Goal: Check status: Check status

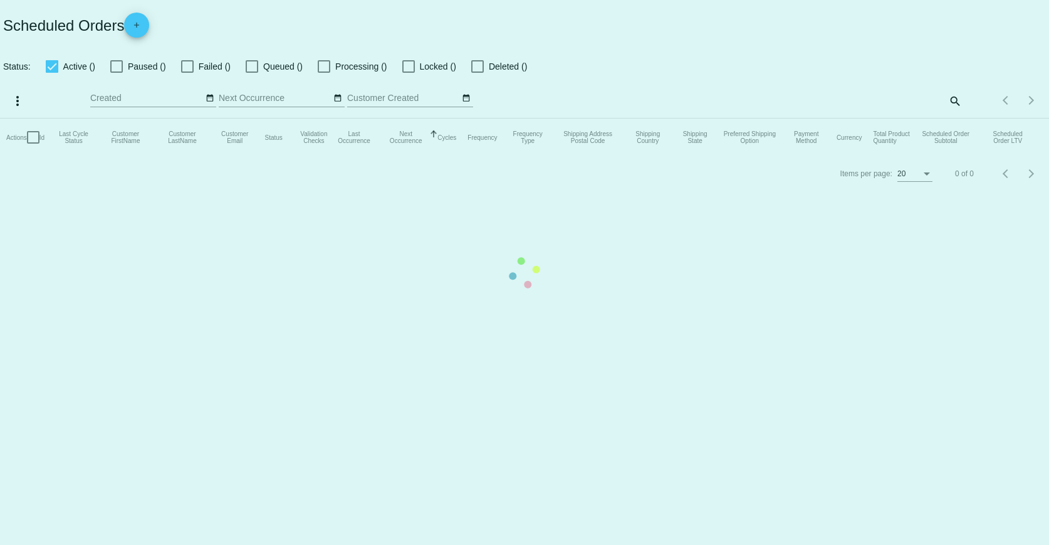
checkbox input "true"
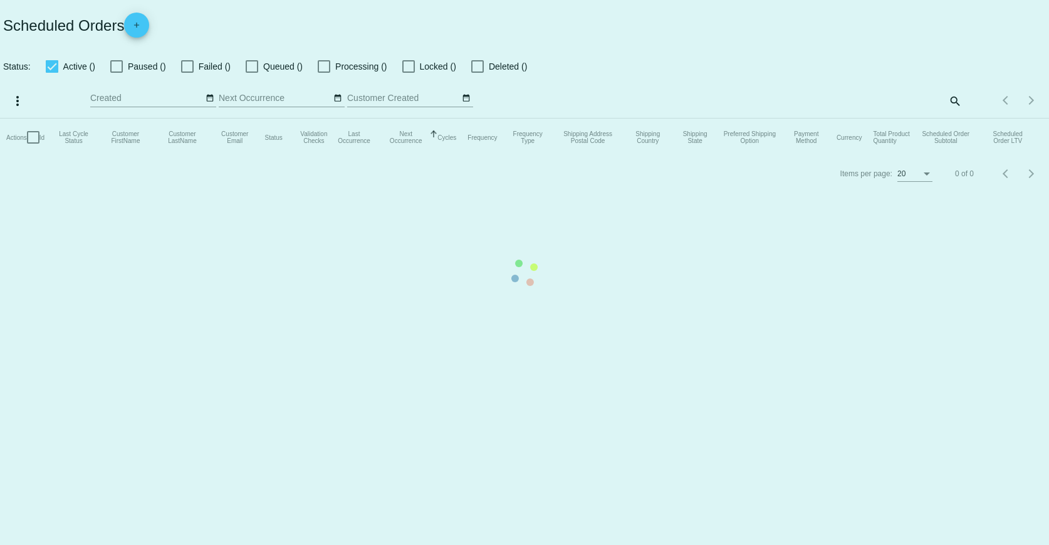
checkbox input "true"
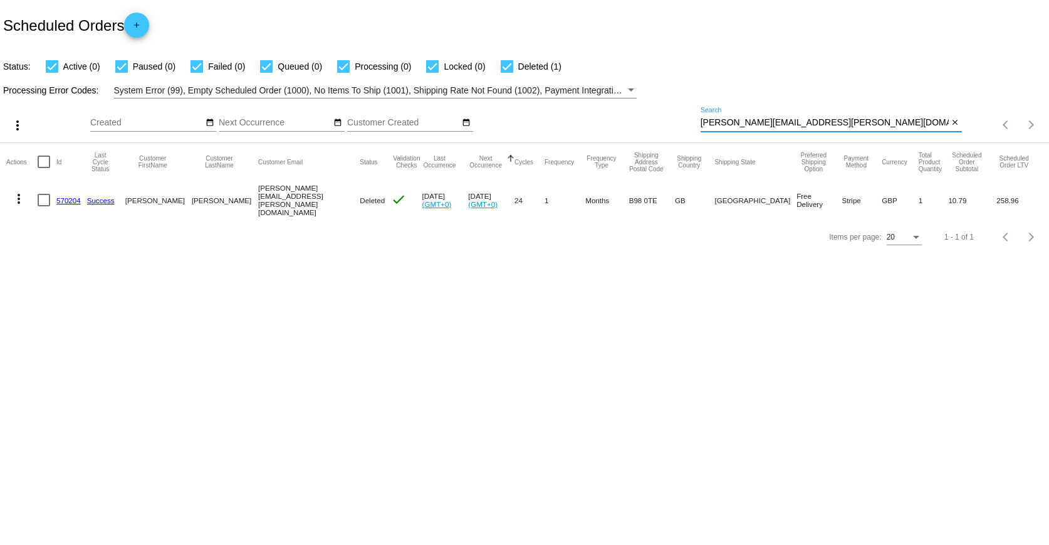
drag, startPoint x: 851, startPoint y: 124, endPoint x: 650, endPoint y: 113, distance: 200.9
click at [650, 113] on div "more_vert Sep Jan Feb Mar [DATE]" at bounding box center [524, 120] width 1049 height 45
paste input "[EMAIL_ADDRESS]"
type input "[EMAIL_ADDRESS][DOMAIN_NAME]"
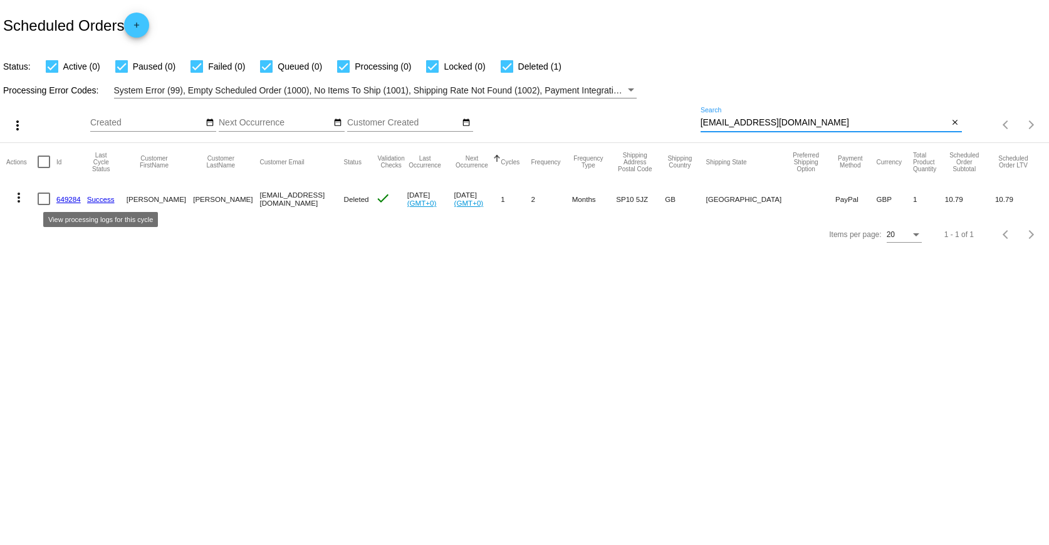
click at [66, 197] on link "649284" at bounding box center [68, 199] width 24 height 8
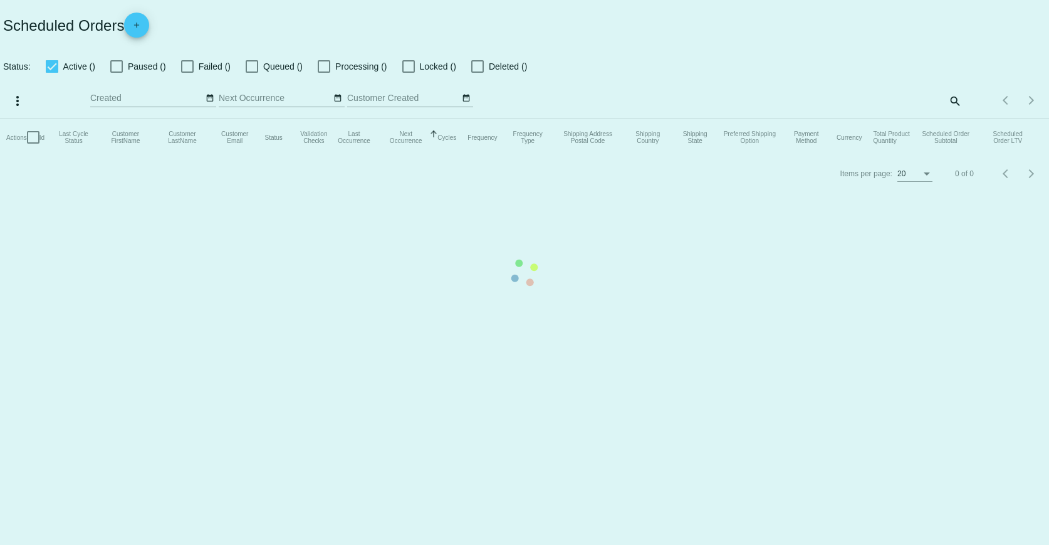
checkbox input "true"
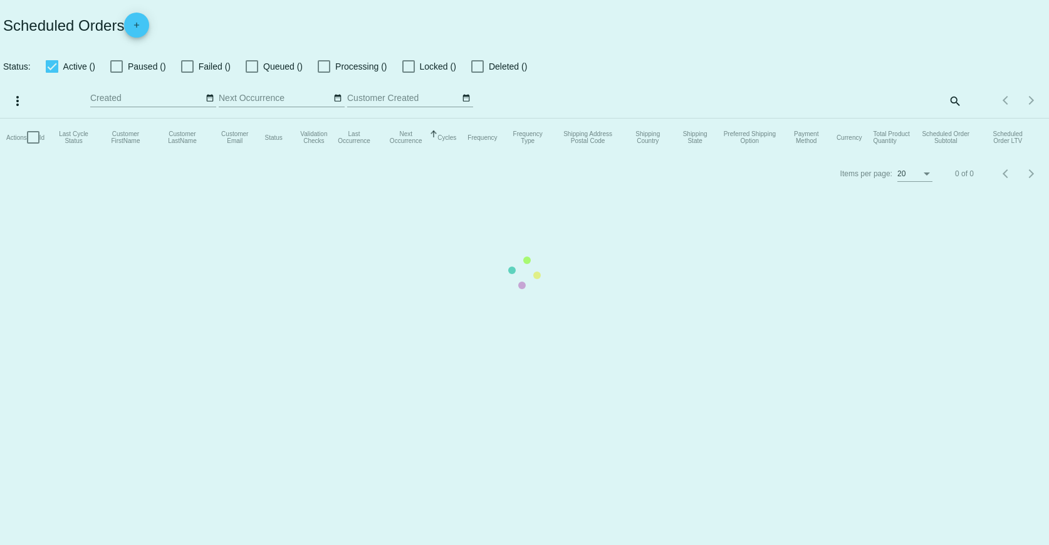
checkbox input "true"
